Goal: Task Accomplishment & Management: Use online tool/utility

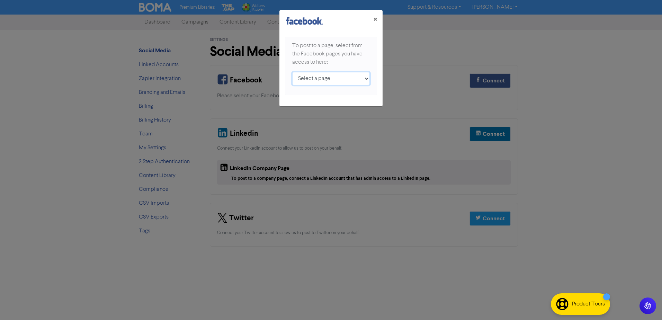
click at [366, 78] on select "Select a page Finman Accountants ;" at bounding box center [331, 78] width 78 height 13
click at [403, 76] on div "× To post to a page, select from the Facebook pages you have access to here: Se…" at bounding box center [331, 160] width 662 height 320
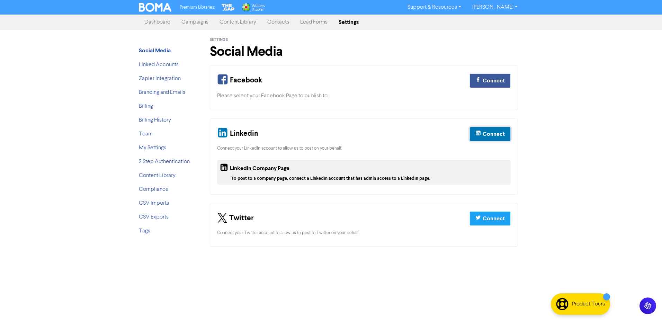
click at [486, 133] on div "Connect" at bounding box center [494, 134] width 22 height 8
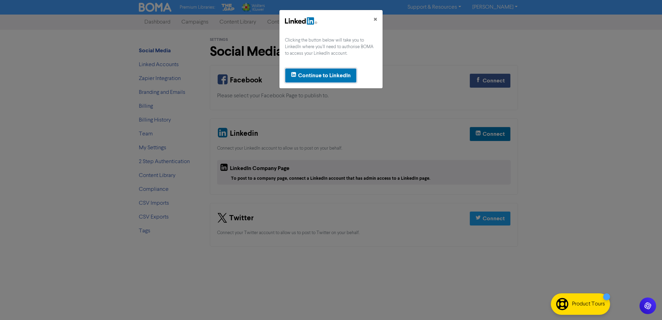
click at [309, 75] on div "Continue to LinkedIn" at bounding box center [324, 75] width 53 height 8
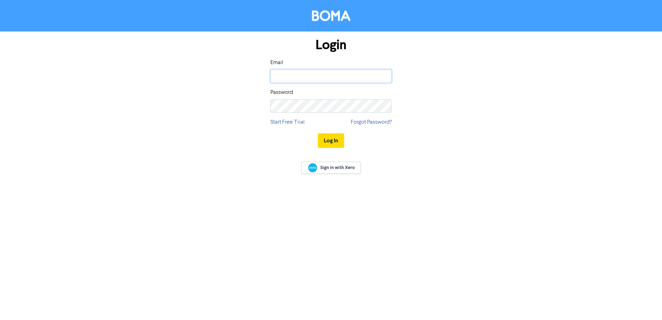
type input "bev@finman.net.nz"
click at [334, 146] on button "Log In" at bounding box center [331, 140] width 26 height 15
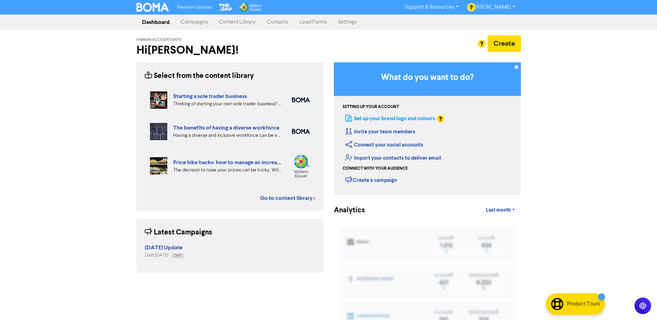
click at [416, 118] on link "Set up your brand logo and colours" at bounding box center [390, 118] width 90 height 7
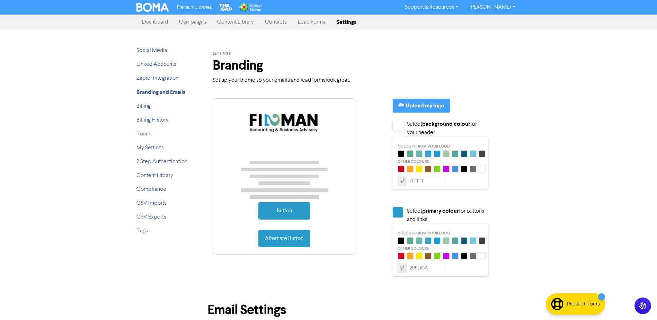
click at [435, 266] on input "299DCA" at bounding box center [426, 268] width 38 height 10
drag, startPoint x: 435, startPoint y: 266, endPoint x: 416, endPoint y: 267, distance: 19.4
click at [416, 267] on input "299DCA" at bounding box center [426, 268] width 38 height 10
click at [430, 269] on input "44AAAA" at bounding box center [426, 268] width 38 height 10
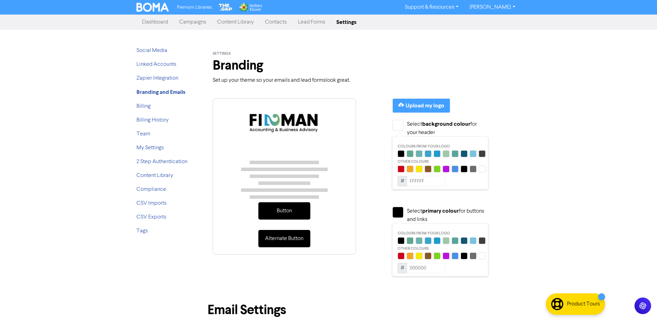
drag, startPoint x: 409, startPoint y: 266, endPoint x: 439, endPoint y: 265, distance: 30.2
click at [439, 265] on input "000000" at bounding box center [426, 268] width 38 height 10
click at [400, 268] on span "#" at bounding box center [403, 268] width 10 height 10
click at [402, 268] on span "#" at bounding box center [403, 268] width 10 height 10
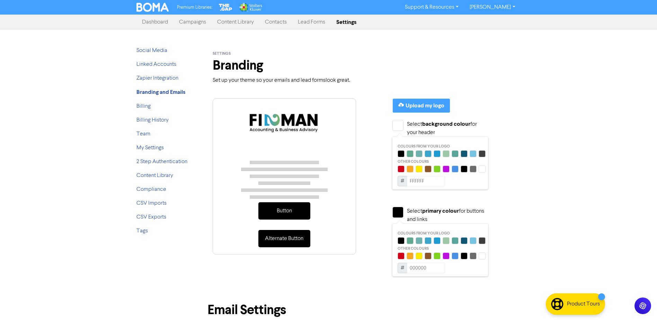
drag, startPoint x: 409, startPoint y: 267, endPoint x: 432, endPoint y: 267, distance: 22.2
click at [432, 267] on input "000000" at bounding box center [426, 268] width 38 height 10
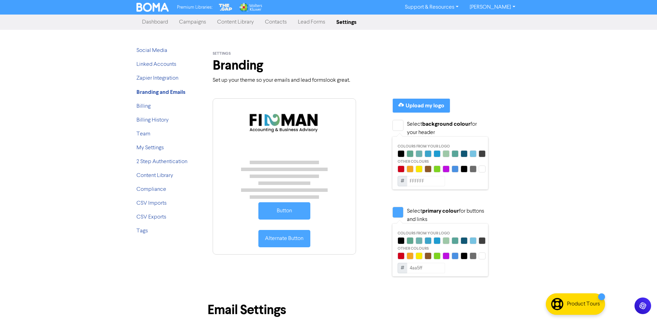
type input "4AA5FF"
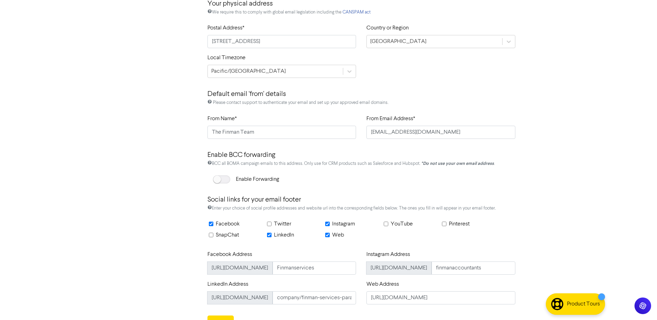
scroll to position [340, 0]
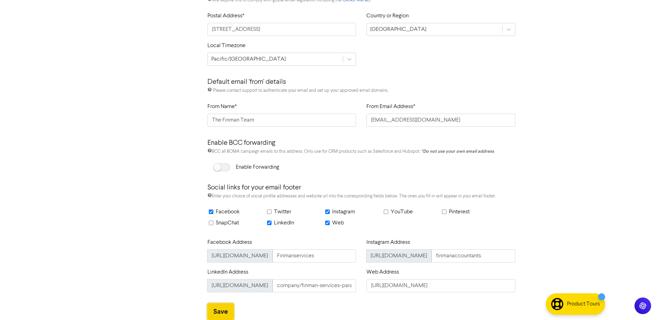
click at [218, 312] on button "Save" at bounding box center [220, 311] width 26 height 17
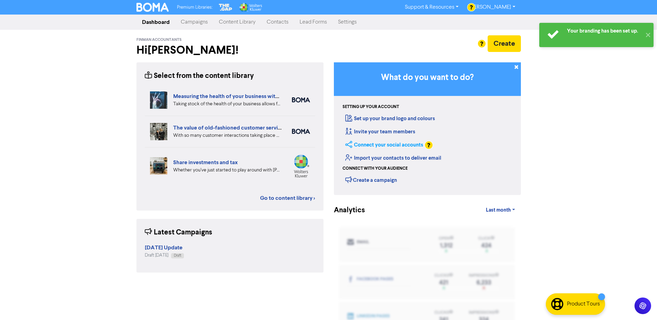
click at [387, 145] on link "Connect your social accounts" at bounding box center [384, 145] width 78 height 7
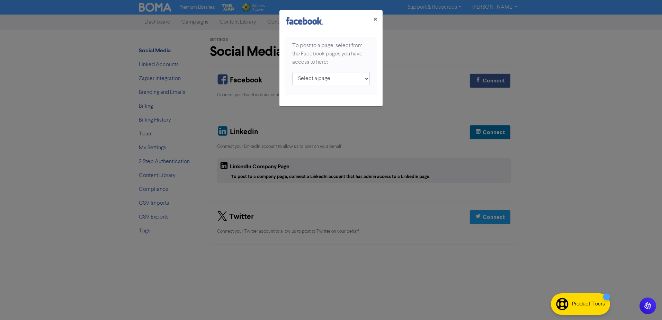
click at [488, 132] on div "× To post to a page, select from the Facebook pages you have access to here: Se…" at bounding box center [331, 160] width 662 height 320
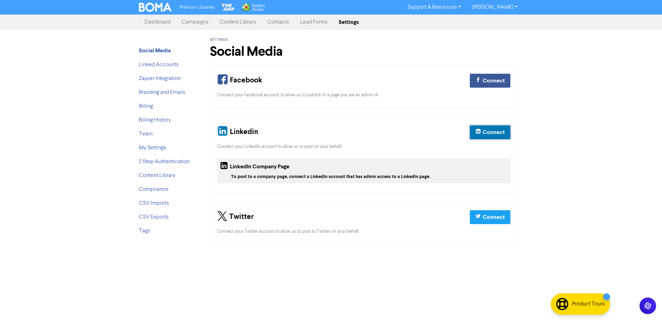
click at [488, 132] on div "Connect" at bounding box center [494, 132] width 22 height 8
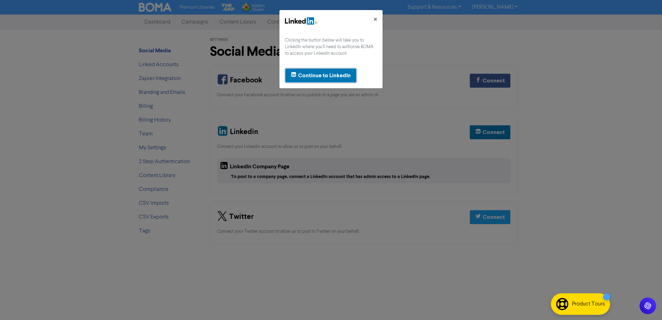
click at [344, 74] on div "Continue to LinkedIn" at bounding box center [324, 75] width 53 height 8
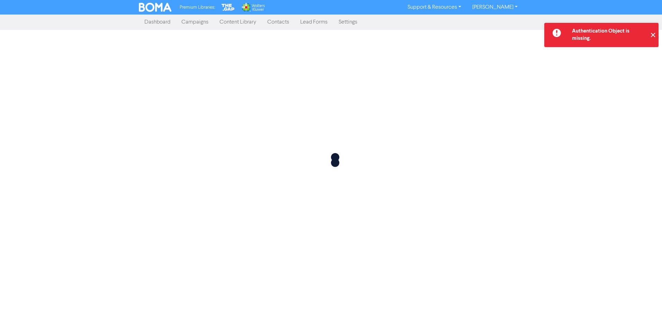
click at [653, 35] on button "✕" at bounding box center [652, 35] width 11 height 24
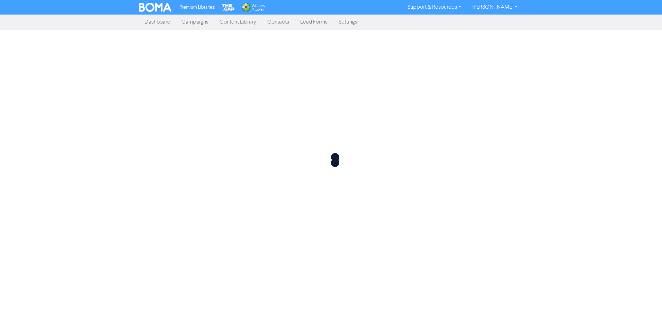
click at [159, 23] on link "Dashboard" at bounding box center [157, 22] width 37 height 14
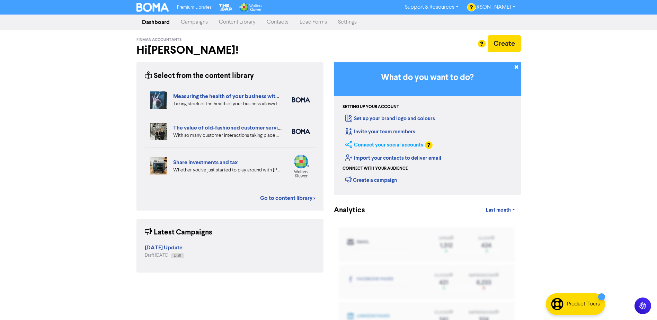
click at [375, 144] on link "Connect your social accounts" at bounding box center [384, 145] width 78 height 7
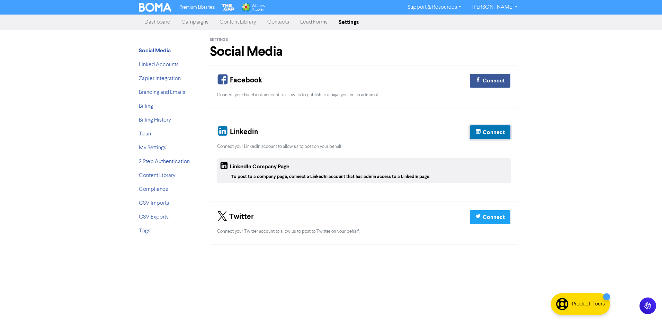
click at [487, 132] on div "Connect" at bounding box center [494, 132] width 22 height 8
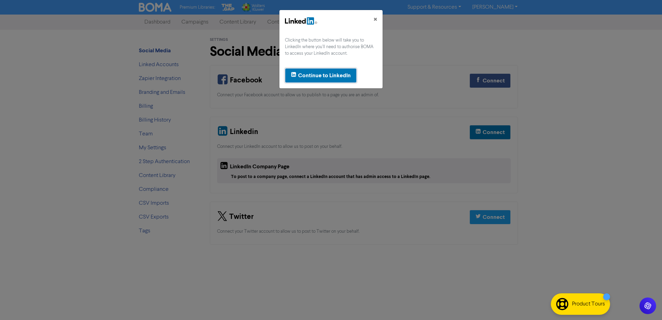
click at [323, 74] on div "Continue to LinkedIn" at bounding box center [324, 75] width 53 height 8
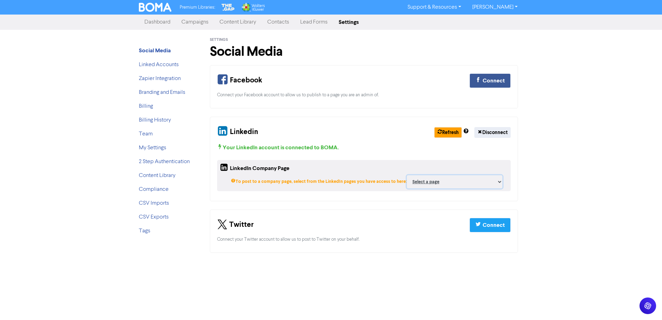
click at [492, 182] on select "Select a page Finman Accounting & Business Advisory ;" at bounding box center [455, 181] width 96 height 13
select select "18161815"
click at [407, 175] on select "Select a page Finman Accounting & Business Advisory ;" at bounding box center [455, 181] width 96 height 13
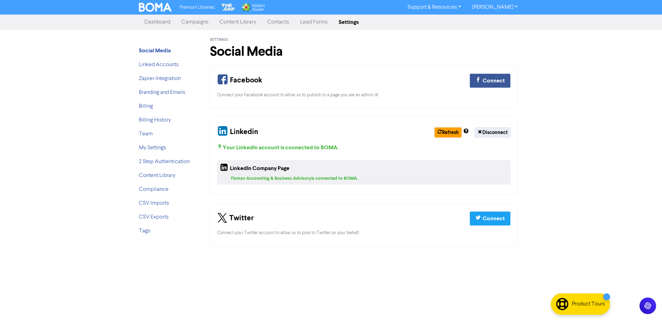
click at [162, 22] on link "Dashboard" at bounding box center [157, 22] width 37 height 14
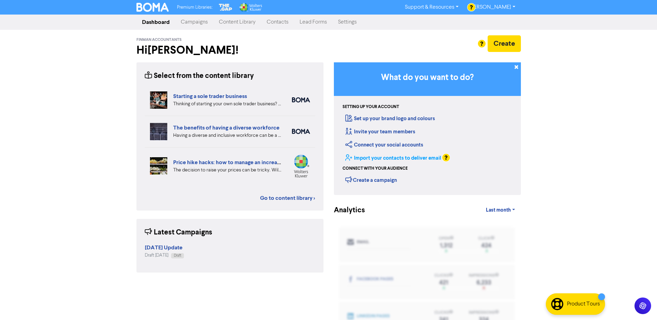
click at [383, 158] on link "Import your contacts to deliver email" at bounding box center [393, 158] width 96 height 7
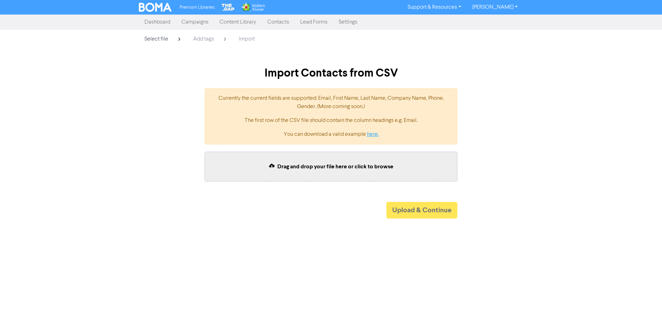
click at [376, 135] on link "here." at bounding box center [373, 135] width 12 height 6
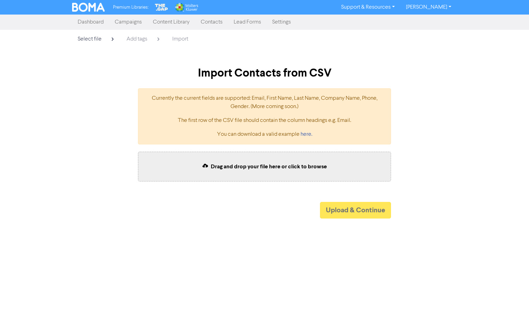
click at [94, 23] on link "Dashboard" at bounding box center [90, 22] width 37 height 14
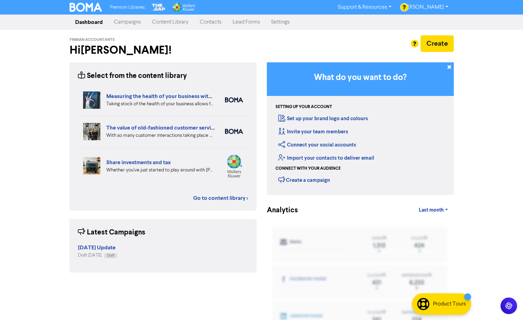
click at [279, 21] on link "Settings" at bounding box center [281, 22] width 30 height 14
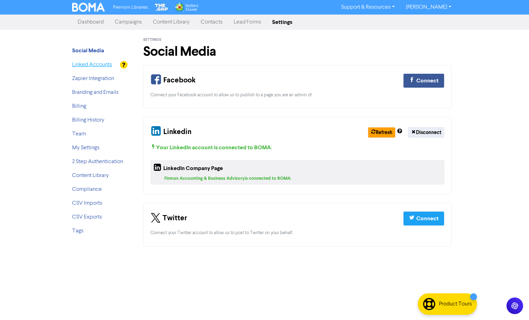
click at [96, 65] on link "Linked Accounts" at bounding box center [92, 65] width 40 height 6
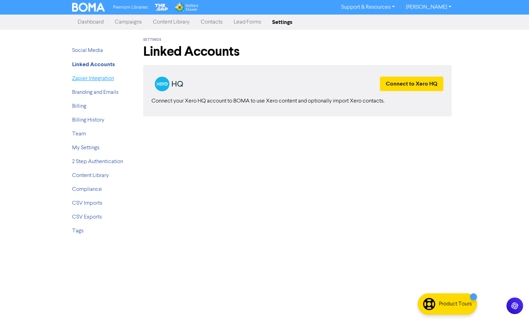
click at [101, 78] on link "Zapier Integration" at bounding box center [93, 79] width 42 height 6
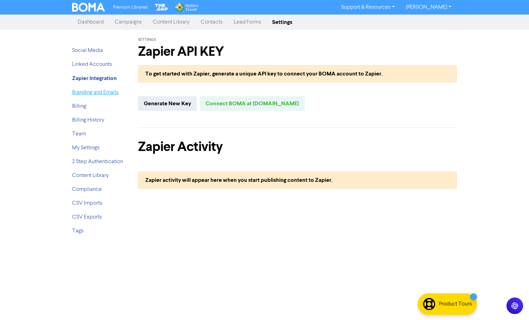
click at [87, 91] on link "Branding and Emails" at bounding box center [95, 93] width 46 height 6
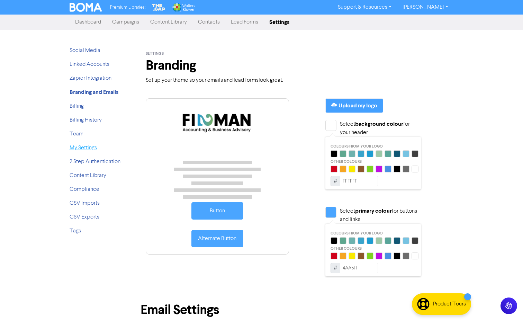
click at [79, 149] on link "My Settings" at bounding box center [83, 148] width 27 height 6
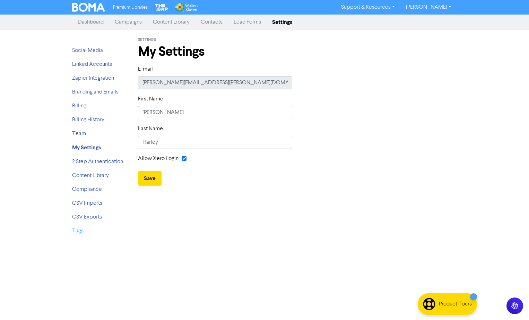
click at [77, 232] on link "Tags" at bounding box center [77, 231] width 11 height 6
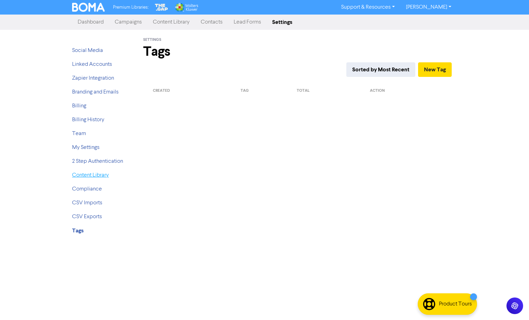
click at [94, 175] on link "Content Library" at bounding box center [90, 175] width 37 height 6
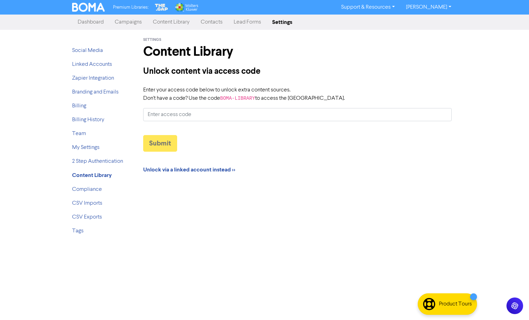
click at [131, 22] on link "Campaigns" at bounding box center [128, 22] width 38 height 14
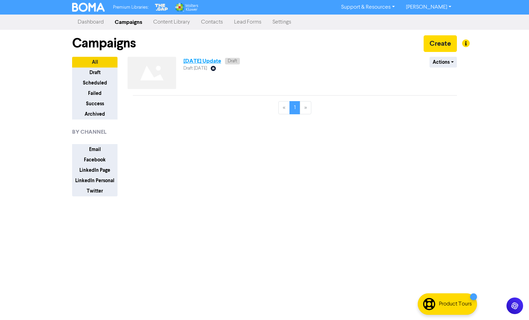
click at [198, 62] on link "2025 Sept Update" at bounding box center [202, 60] width 38 height 7
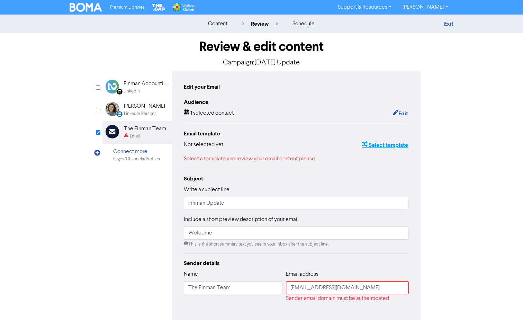
click at [387, 145] on button "Select template" at bounding box center [385, 145] width 47 height 9
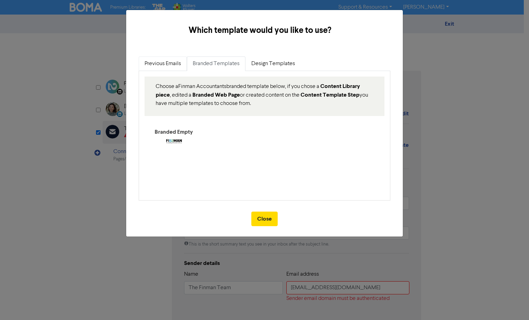
click at [151, 63] on link "Previous Emails" at bounding box center [163, 63] width 48 height 15
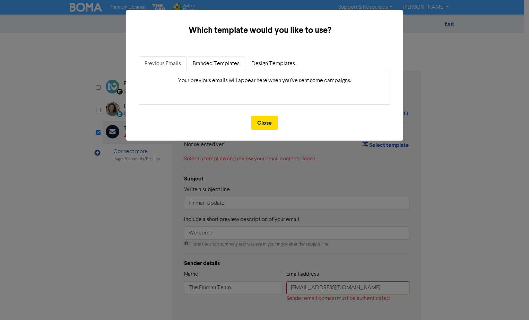
click at [204, 62] on link "Branded Templates" at bounding box center [216, 63] width 59 height 15
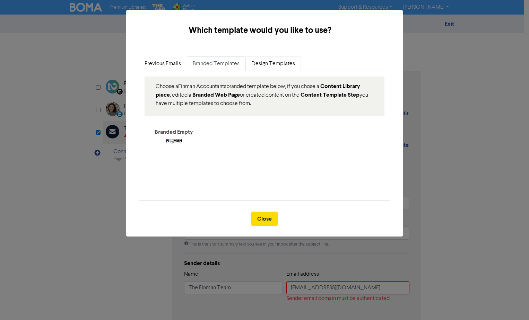
click at [262, 62] on link "Design Templates" at bounding box center [272, 63] width 55 height 15
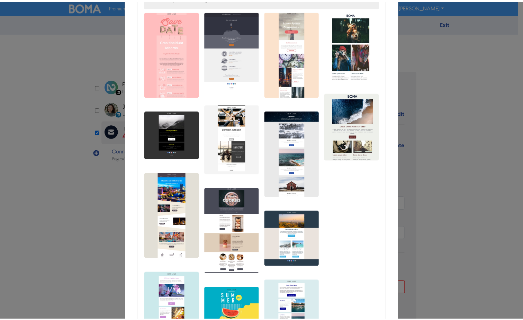
scroll to position [100, 0]
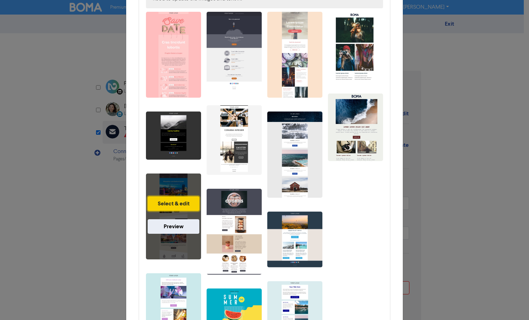
click at [170, 201] on button "Select & edit" at bounding box center [174, 203] width 52 height 15
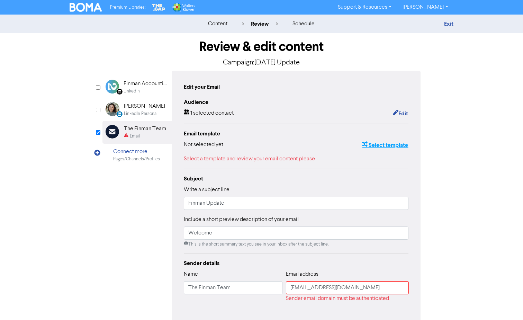
click at [387, 146] on button "Select template" at bounding box center [385, 145] width 47 height 9
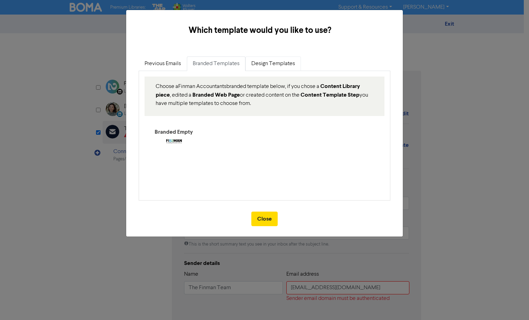
click at [263, 63] on link "Design Templates" at bounding box center [272, 63] width 55 height 15
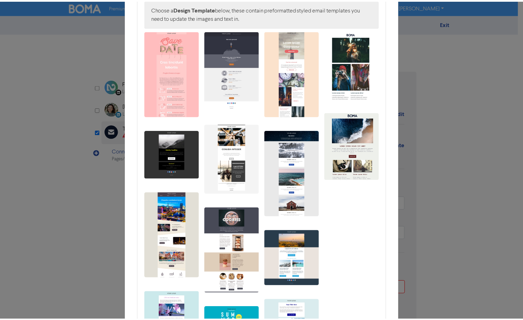
scroll to position [69, 0]
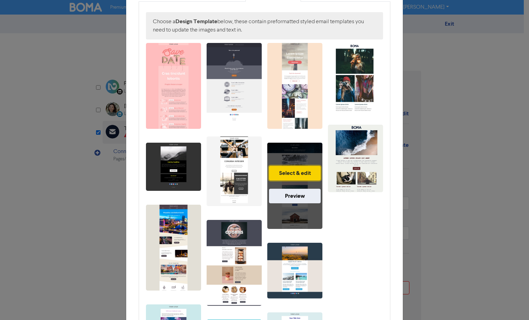
click at [296, 172] on button "Select & edit" at bounding box center [295, 173] width 52 height 15
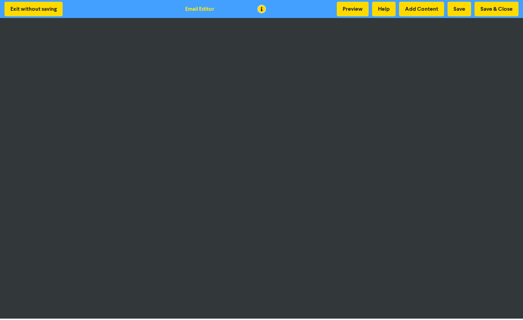
scroll to position [1, 0]
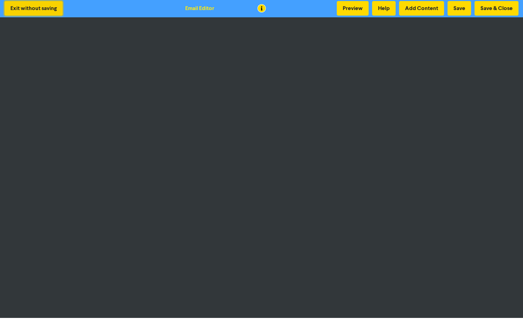
click at [47, 10] on button "Exit without saving" at bounding box center [34, 8] width 58 height 15
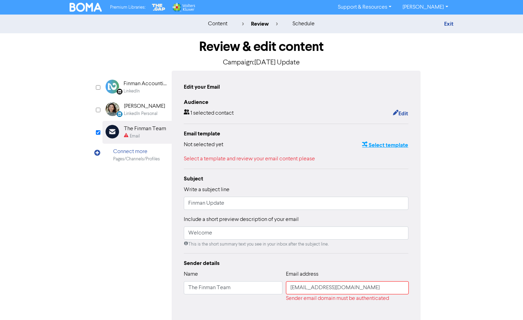
click at [383, 146] on button "Select template" at bounding box center [385, 145] width 47 height 9
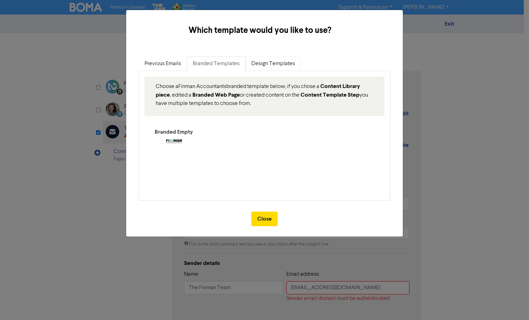
click at [260, 65] on link "Design Templates" at bounding box center [272, 63] width 55 height 15
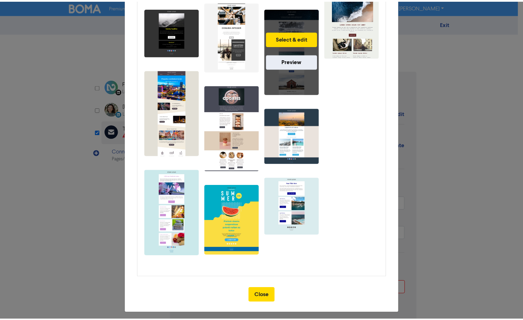
scroll to position [204, 0]
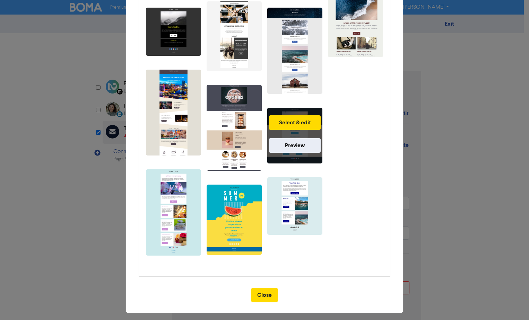
click at [310, 131] on div "Select & edit Preview" at bounding box center [294, 136] width 55 height 56
click at [302, 119] on button "Select & edit" at bounding box center [295, 122] width 52 height 15
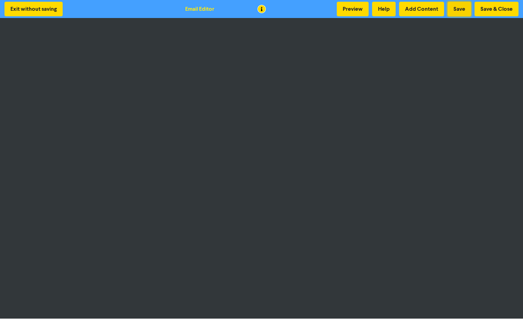
click at [460, 9] on button "Save" at bounding box center [460, 9] width 24 height 15
click at [204, 10] on div "Email Editor" at bounding box center [199, 9] width 29 height 8
click at [488, 10] on button "Save & Close" at bounding box center [497, 9] width 44 height 15
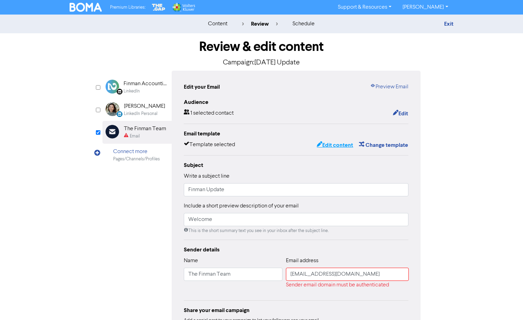
click at [330, 146] on button "Edit content" at bounding box center [335, 145] width 37 height 9
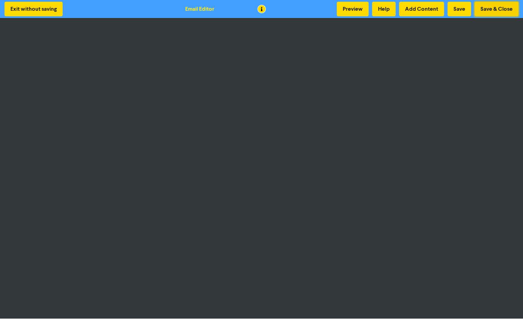
click at [486, 7] on button "Save & Close" at bounding box center [497, 9] width 44 height 15
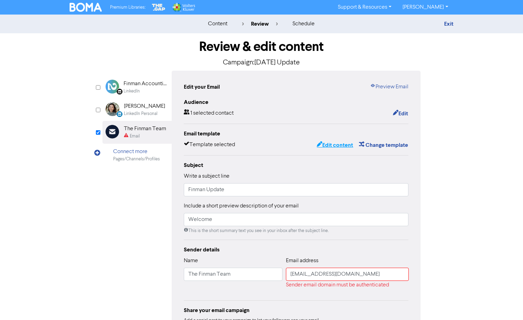
click at [330, 148] on button "Edit content" at bounding box center [335, 145] width 37 height 9
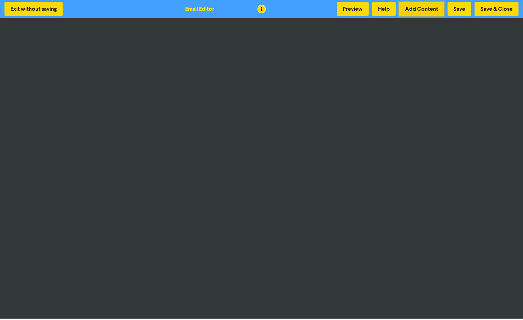
click at [418, 10] on button "Add Content" at bounding box center [421, 9] width 45 height 15
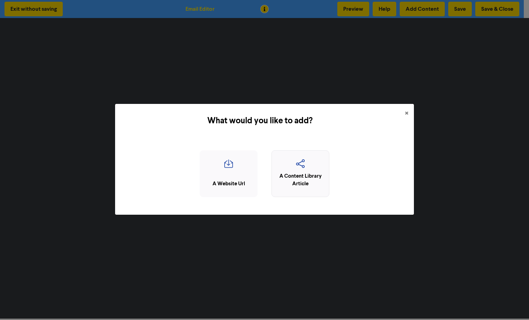
click at [300, 176] on div "A Content Library Article" at bounding box center [300, 180] width 50 height 16
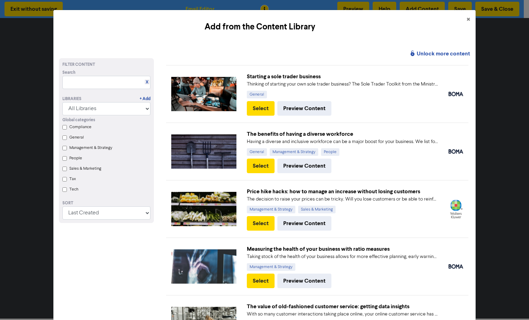
click at [64, 150] on Strategy "Management & Strategy" at bounding box center [64, 148] width 5 height 5
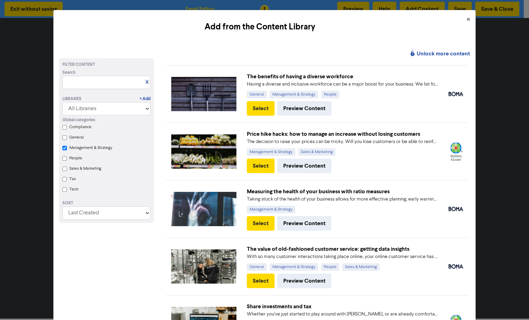
click at [89, 148] on label "Management & Strategy" at bounding box center [90, 148] width 43 height 6
click at [67, 148] on Strategy "Management & Strategy" at bounding box center [64, 148] width 5 height 5
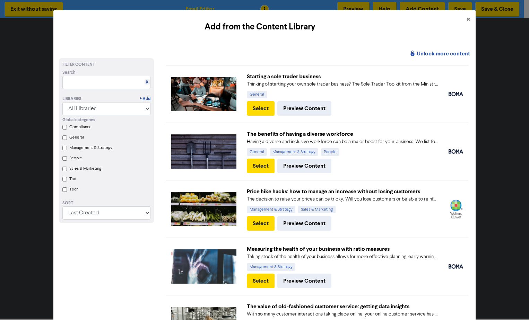
click at [62, 150] on Strategy "Management & Strategy" at bounding box center [64, 148] width 5 height 5
checkbox Strategy "true"
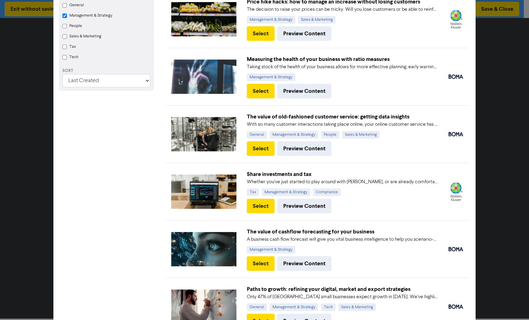
scroll to position [173, 0]
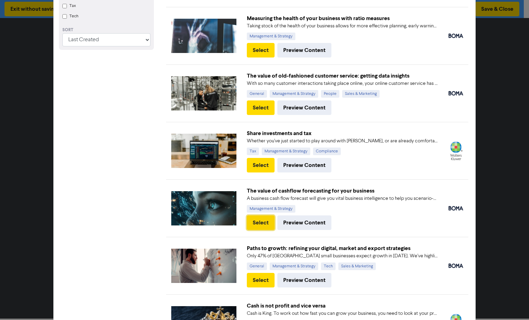
click at [258, 222] on button "Select" at bounding box center [261, 222] width 28 height 15
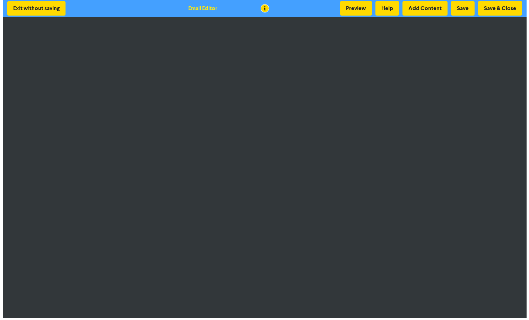
scroll to position [0, 0]
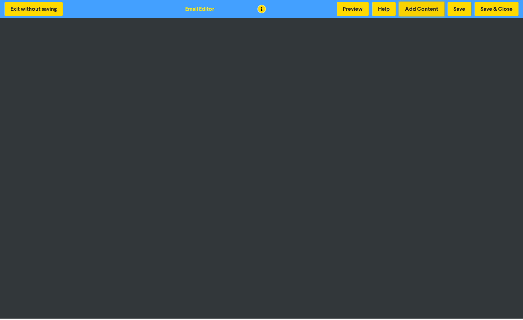
click at [431, 6] on button "Add Content" at bounding box center [421, 9] width 45 height 15
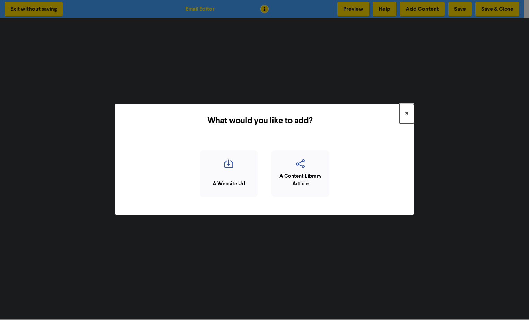
click at [406, 113] on span "×" at bounding box center [406, 113] width 3 height 10
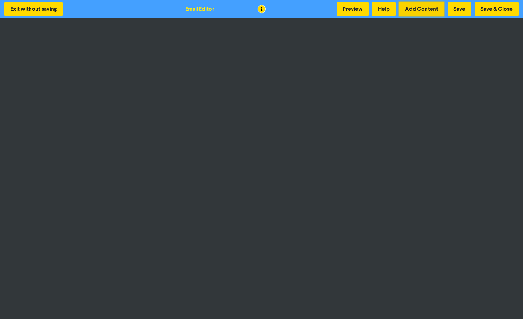
click at [409, 8] on button "Add Content" at bounding box center [421, 9] width 45 height 15
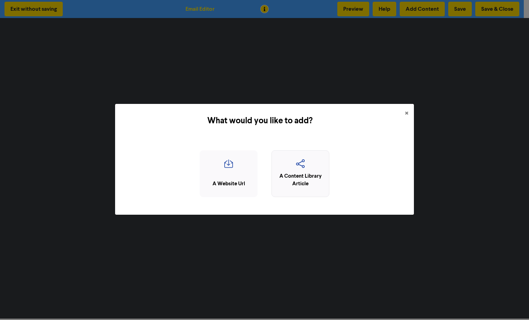
click at [305, 177] on div "A Content Library Article" at bounding box center [300, 180] width 50 height 16
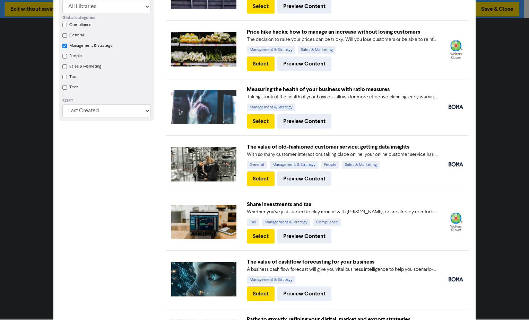
scroll to position [173, 0]
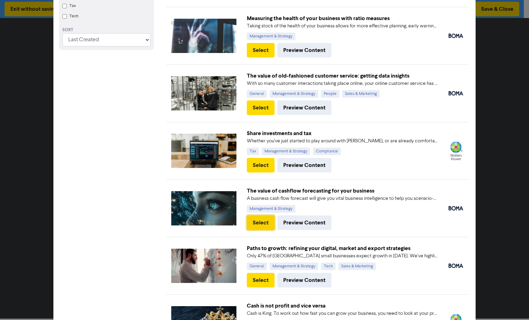
click at [258, 223] on button "Select" at bounding box center [261, 222] width 28 height 15
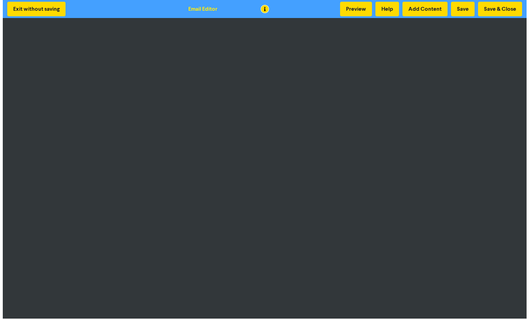
scroll to position [1, 0]
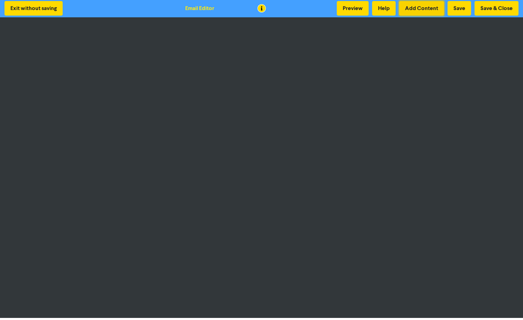
click at [426, 9] on button "Add Content" at bounding box center [421, 8] width 45 height 15
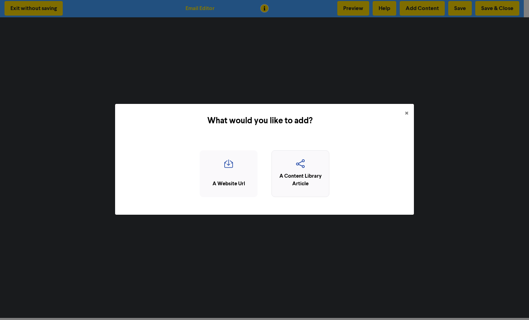
click at [304, 172] on div "A Content Library Article" at bounding box center [300, 180] width 50 height 16
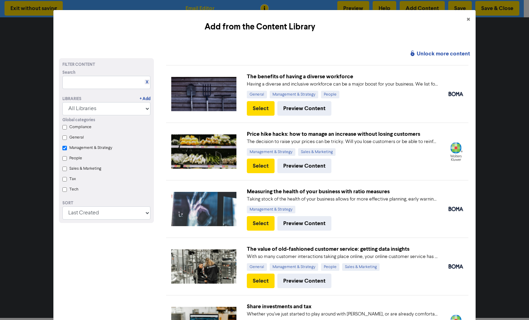
scroll to position [35, 0]
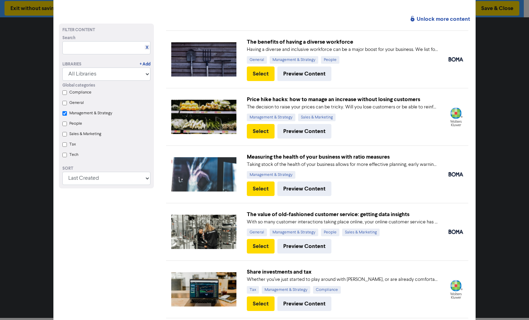
click at [64, 146] on input "Tax" at bounding box center [64, 144] width 5 height 5
checkbox Strategy "true"
checkbox input "true"
click at [65, 115] on Strategy "Management & Strategy" at bounding box center [64, 113] width 5 height 5
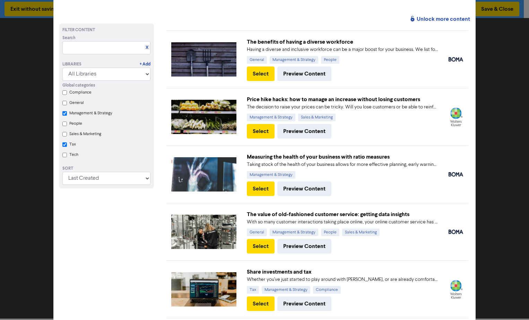
checkbox Strategy "true"
checkbox input "true"
checkbox Strategy "false"
checkbox input "true"
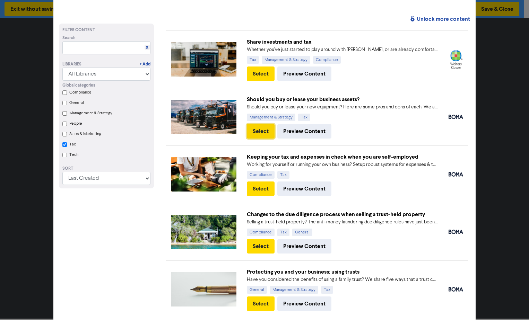
click at [260, 131] on button "Select" at bounding box center [261, 131] width 28 height 15
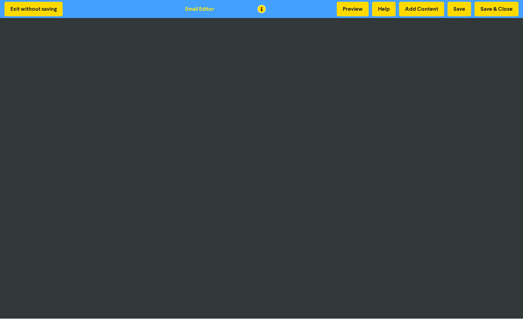
scroll to position [1, 0]
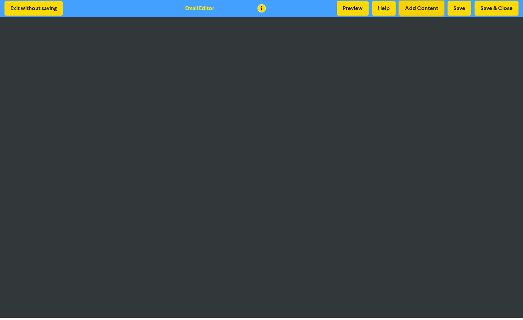
click at [419, 11] on button "Add Content" at bounding box center [421, 8] width 45 height 15
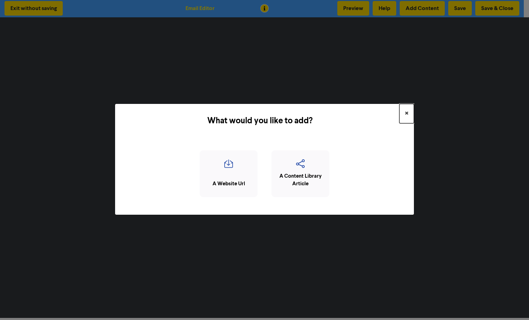
click at [406, 114] on span "×" at bounding box center [406, 113] width 3 height 10
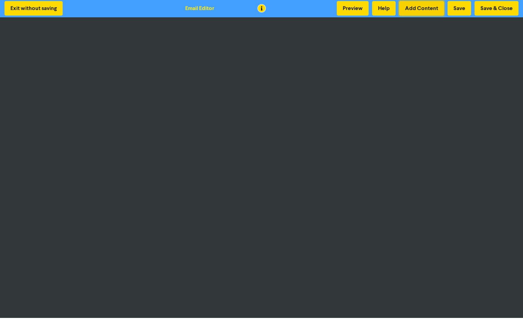
click at [407, 7] on button "Add Content" at bounding box center [421, 8] width 45 height 15
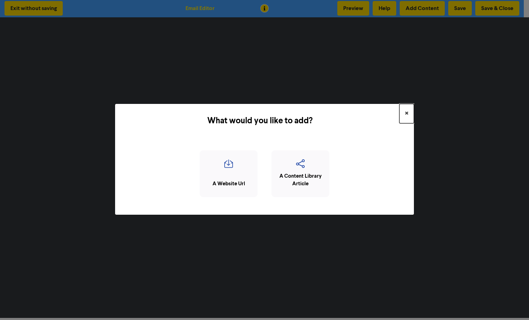
click at [406, 113] on span "×" at bounding box center [406, 113] width 3 height 10
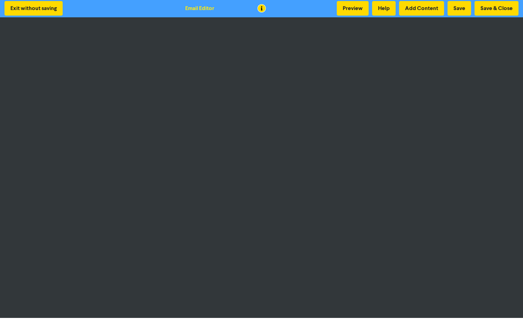
scroll to position [0, 0]
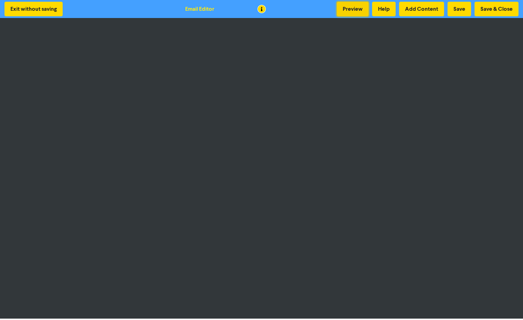
click at [350, 4] on button "Preview" at bounding box center [353, 9] width 32 height 15
click at [488, 8] on button "Save & Close" at bounding box center [497, 9] width 44 height 15
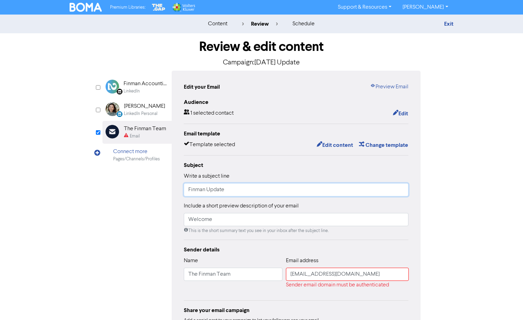
drag, startPoint x: 229, startPoint y: 192, endPoint x: 176, endPoint y: 194, distance: 53.7
click at [176, 194] on div "Edit your Email Preview Email Audience 1 selected contact Edit Email template T…" at bounding box center [296, 212] width 249 height 283
type input "Your Business Matters - October 2025"
click at [237, 221] on input "Welcome" at bounding box center [296, 219] width 225 height 13
click at [339, 144] on button "Edit content" at bounding box center [335, 145] width 37 height 9
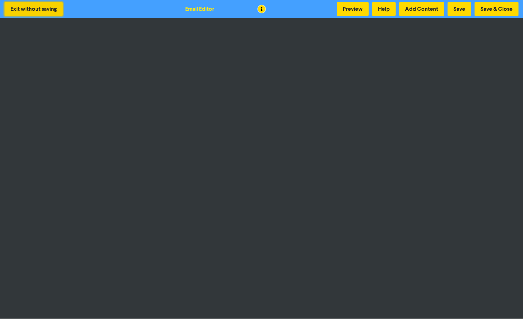
click at [53, 11] on button "Exit without saving" at bounding box center [34, 9] width 58 height 15
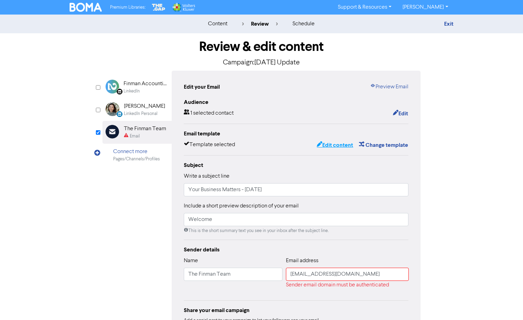
click at [341, 145] on button "Edit content" at bounding box center [335, 145] width 37 height 9
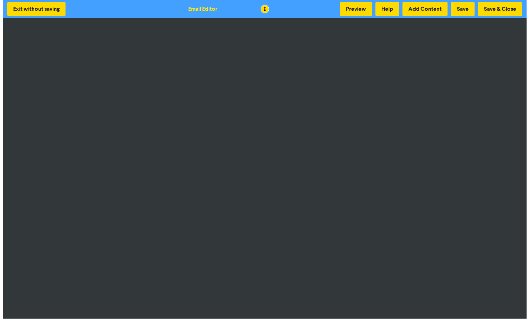
scroll to position [1, 0]
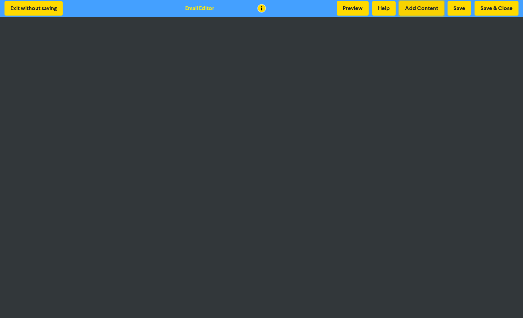
click at [418, 8] on button "Add Content" at bounding box center [421, 8] width 45 height 15
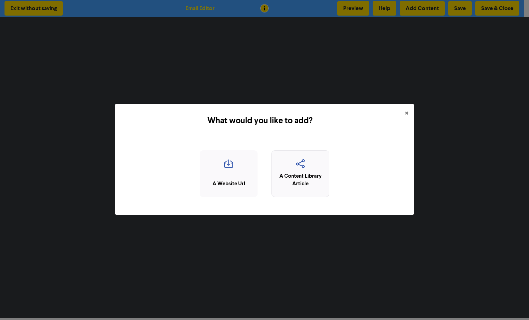
click at [297, 181] on div "A Content Library Article" at bounding box center [300, 180] width 50 height 16
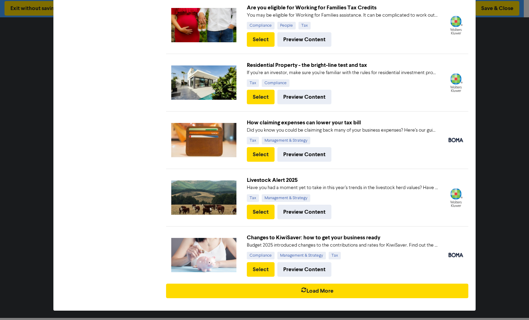
scroll to position [357, 0]
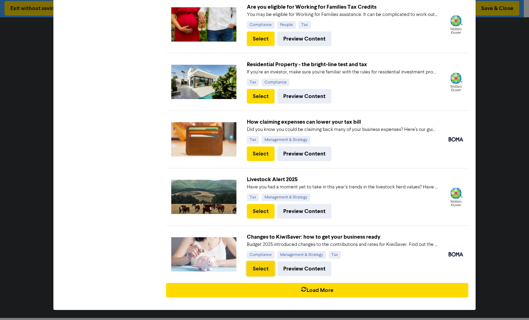
click at [263, 269] on button "Select" at bounding box center [261, 269] width 28 height 15
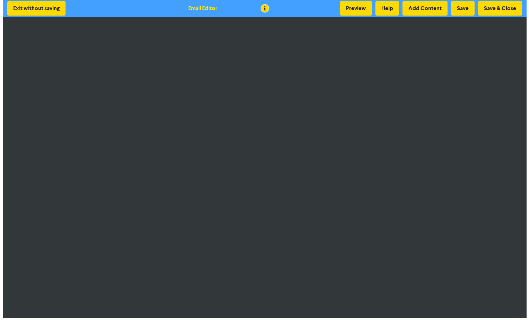
scroll to position [0, 0]
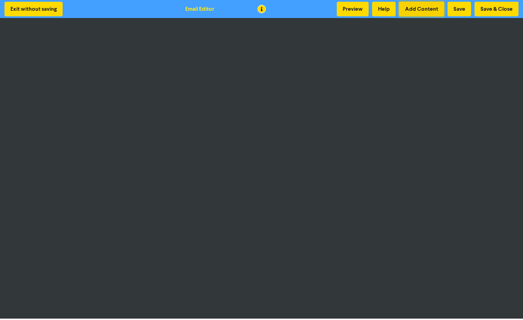
click at [422, 7] on button "Add Content" at bounding box center [421, 9] width 45 height 15
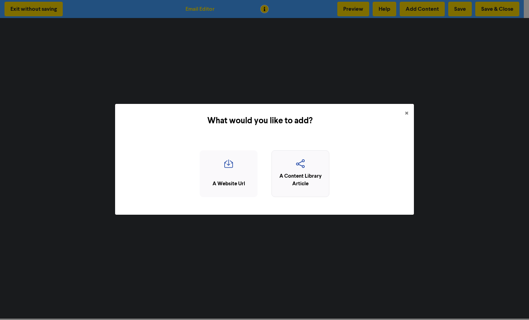
click at [299, 163] on icon "button" at bounding box center [300, 165] width 50 height 13
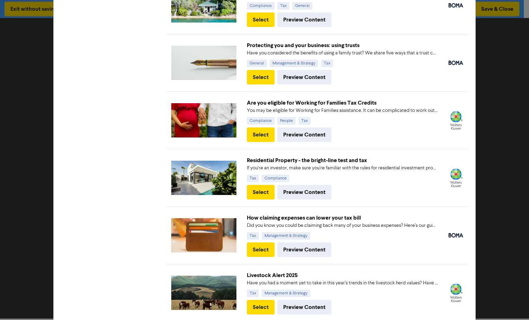
scroll to position [357, 0]
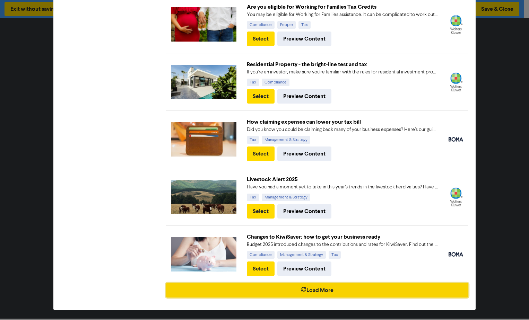
click at [326, 295] on button "Load More" at bounding box center [317, 290] width 302 height 15
checkbox input "true"
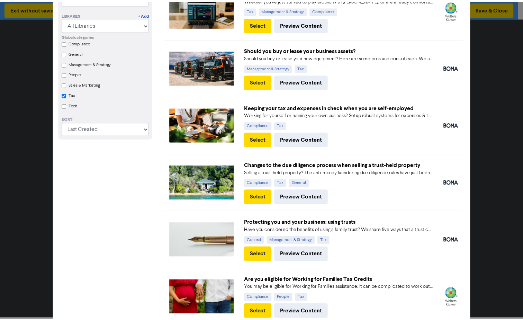
scroll to position [0, 0]
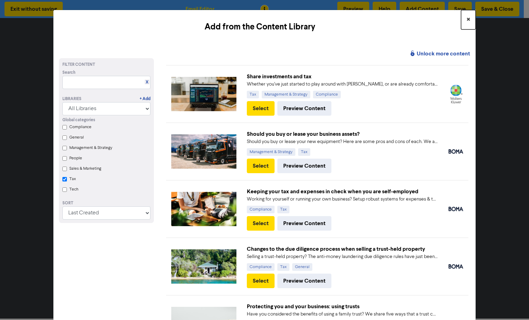
click at [466, 18] on span "×" at bounding box center [467, 20] width 3 height 10
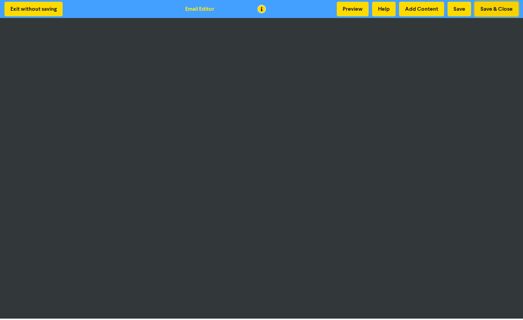
click at [494, 7] on button "Save & Close" at bounding box center [497, 9] width 44 height 15
